Goal: Download file/media

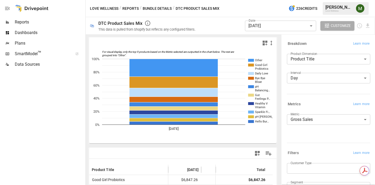
click at [259, 0] on body "Reports Dashboards Plans SmartModel ™ Data Sources Love Wellness / Reports / Bu…" at bounding box center [187, 0] width 375 height 0
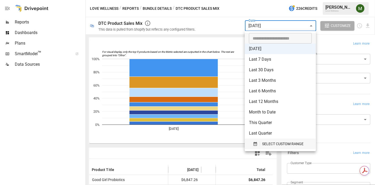
click at [255, 142] on icon "button" at bounding box center [255, 144] width 3 height 4
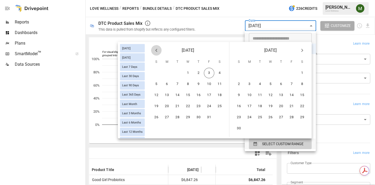
click at [154, 52] on icon "Previous month" at bounding box center [156, 50] width 6 height 6
click at [179, 116] on button "30" at bounding box center [177, 117] width 11 height 11
click at [282, 73] on button "2" at bounding box center [281, 73] width 11 height 11
type input "******"
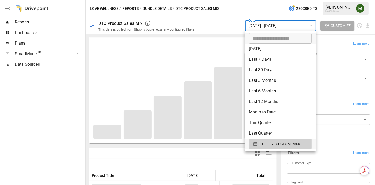
click at [170, 149] on div at bounding box center [187, 92] width 375 height 185
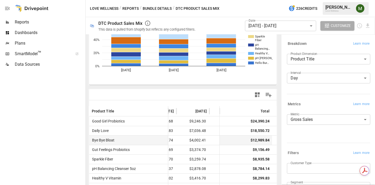
scroll to position [0, 52]
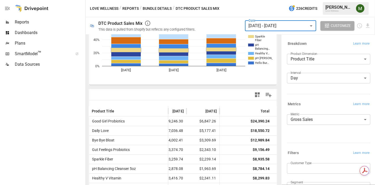
click at [275, 0] on body "Reports Dashboards Plans SmartModel ™ Data Sources Love Wellness / Reports / Bu…" at bounding box center [187, 0] width 375 height 0
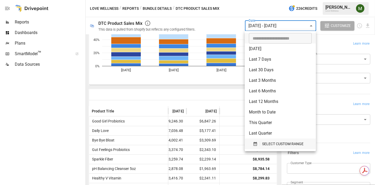
click at [255, 142] on icon "button" at bounding box center [255, 143] width 5 height 5
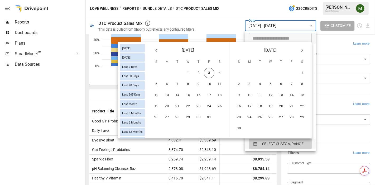
click at [159, 49] on icon "Previous month" at bounding box center [156, 50] width 6 height 6
click at [158, 49] on icon "Previous month" at bounding box center [156, 50] width 6 height 6
click at [182, 74] on button "1" at bounding box center [177, 73] width 11 height 11
click at [300, 51] on icon "Next month" at bounding box center [302, 50] width 6 height 6
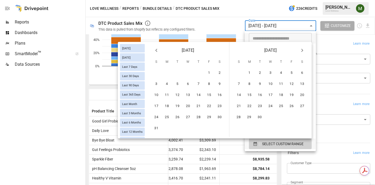
click at [300, 51] on icon "Next month" at bounding box center [302, 50] width 6 height 6
click at [202, 73] on button "2" at bounding box center [198, 73] width 11 height 11
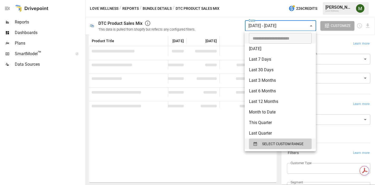
scroll to position [59, 0]
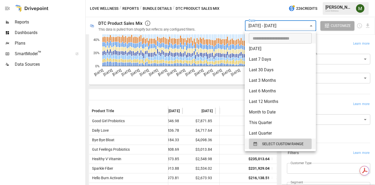
click at [167, 97] on div at bounding box center [187, 92] width 375 height 185
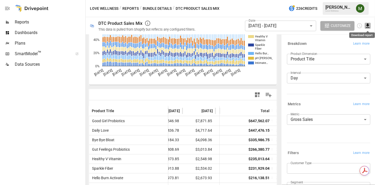
click at [369, 25] on icon "Download report" at bounding box center [367, 25] width 3 height 4
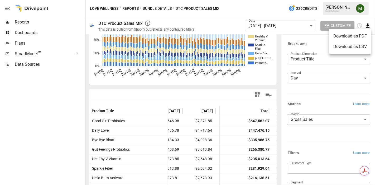
click at [360, 44] on li "Download as CSV" at bounding box center [350, 46] width 42 height 11
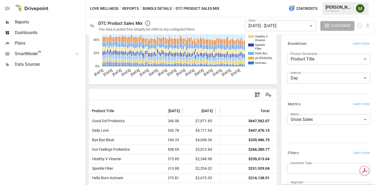
click at [314, 0] on body "Reports Dashboards Plans SmartModel ™ Data Sources Love Wellness / Reports / Bu…" at bounding box center [187, 0] width 375 height 0
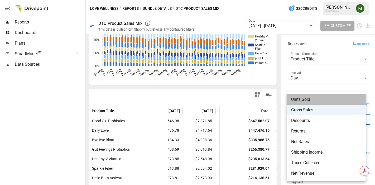
click at [306, 101] on span "Units Sold" at bounding box center [326, 99] width 70 height 6
type input "**********"
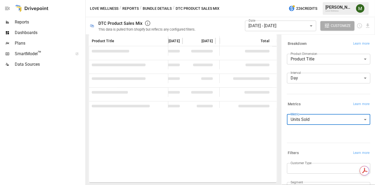
scroll to position [59, 0]
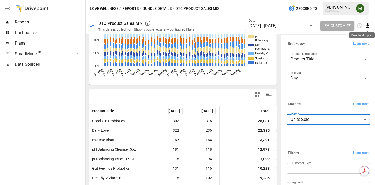
click at [367, 25] on icon "Download report" at bounding box center [367, 25] width 3 height 4
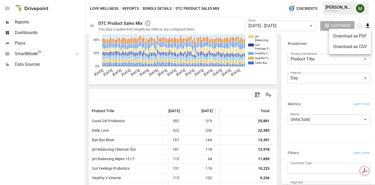
click at [354, 43] on li "Download as CSV" at bounding box center [350, 46] width 42 height 11
